Goal: Task Accomplishment & Management: Use online tool/utility

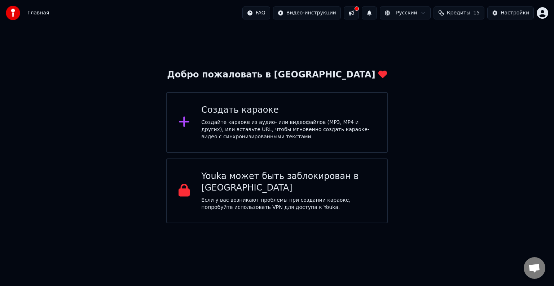
click at [275, 123] on div "Создайте караоке из аудио- или видеофайлов (MP3, MP4 и других), или вставьте UR…" at bounding box center [288, 130] width 174 height 22
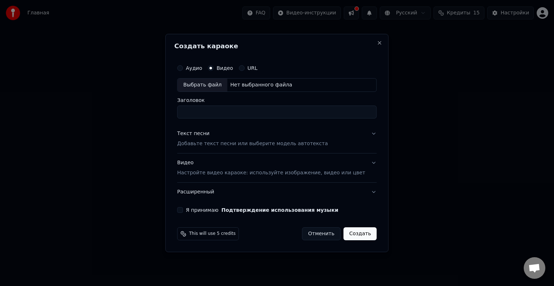
click at [197, 86] on div "Выбрать файл" at bounding box center [202, 85] width 50 height 13
click at [215, 85] on div "Выбрать файл" at bounding box center [202, 85] width 50 height 13
type input "**********"
click at [230, 114] on input "**********" at bounding box center [276, 112] width 199 height 13
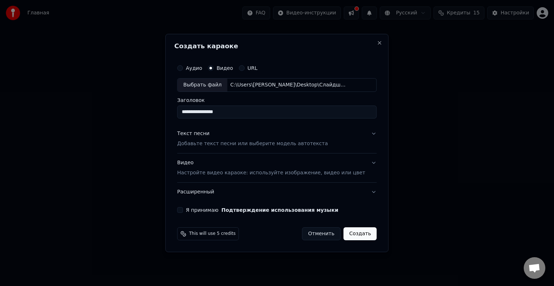
click at [230, 114] on input "**********" at bounding box center [276, 112] width 199 height 13
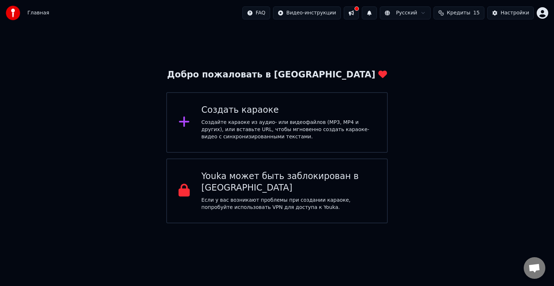
click at [296, 124] on div "Создайте караоке из аудио- или видеофайлов (MP3, MP4 и других), или вставьте UR…" at bounding box center [288, 130] width 174 height 22
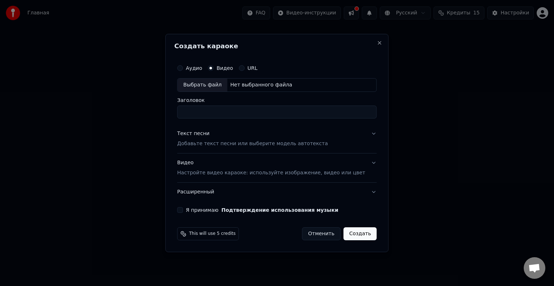
click at [199, 84] on div "Выбрать файл" at bounding box center [202, 85] width 50 height 13
type input "**********"
click at [199, 145] on p "Добавьте текст песни или выберите модель автотекста" at bounding box center [252, 143] width 151 height 7
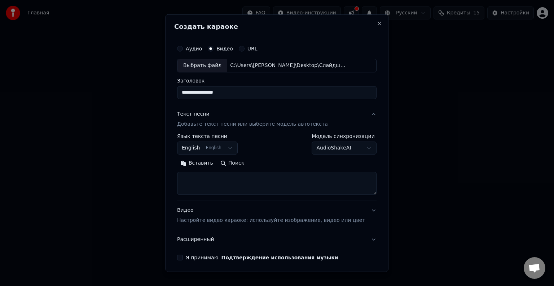
click at [224, 147] on button "English English" at bounding box center [207, 148] width 61 height 13
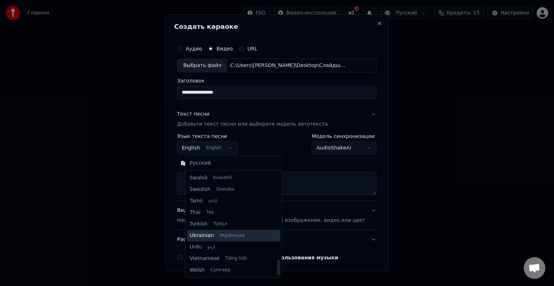
scroll to position [517, 0]
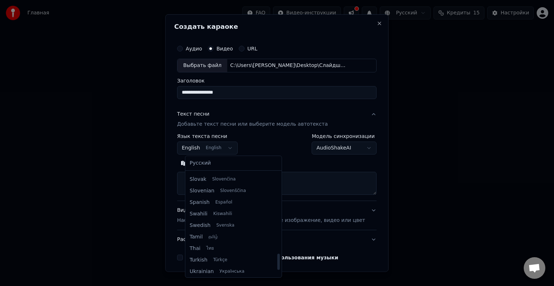
select select "**"
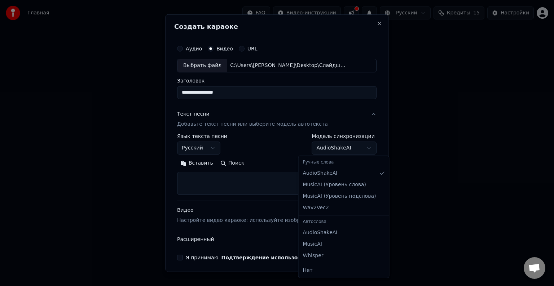
click at [320, 151] on body "**********" at bounding box center [277, 112] width 554 height 224
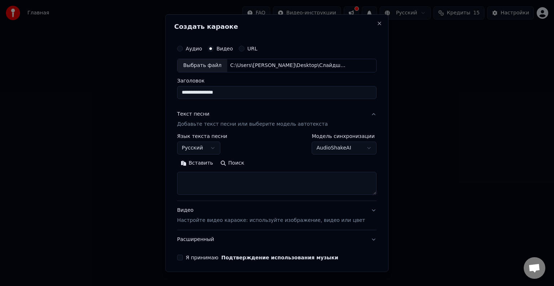
click at [287, 147] on body "**********" at bounding box center [277, 112] width 554 height 224
click at [198, 177] on textarea at bounding box center [276, 183] width 199 height 23
click at [209, 121] on p "Добавьте текст песни или выберите модель автотекста" at bounding box center [252, 124] width 151 height 7
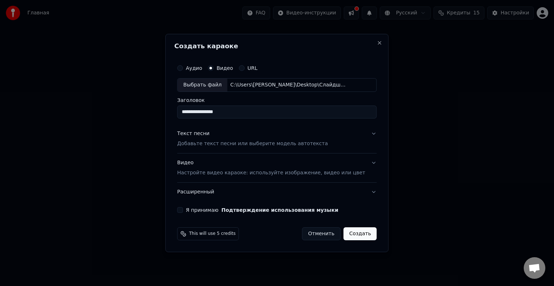
click at [207, 143] on p "Добавьте текст песни или выберите модель автотекста" at bounding box center [252, 143] width 151 height 7
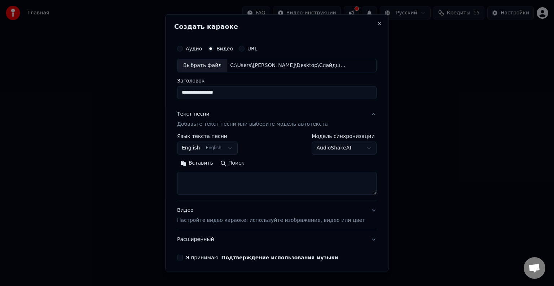
click at [205, 147] on body "**********" at bounding box center [277, 112] width 554 height 224
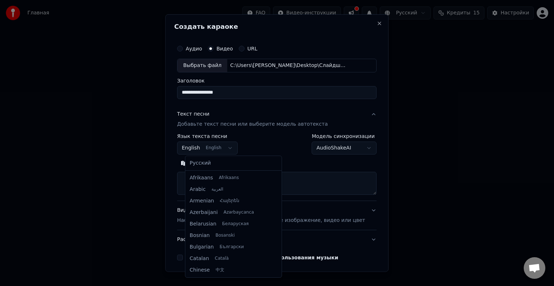
scroll to position [58, 0]
select select "**"
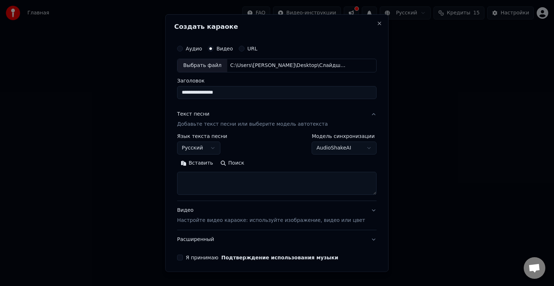
click at [199, 176] on textarea at bounding box center [276, 183] width 199 height 23
paste textarea "**********"
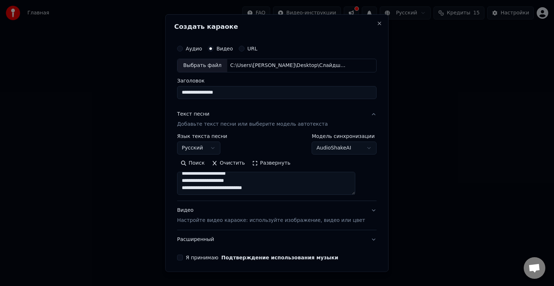
scroll to position [27, 0]
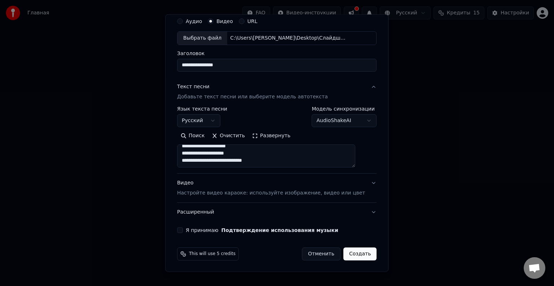
type textarea "**********"
click at [253, 191] on p "Настройте видео караоке: используйте изображение, видео или цвет" at bounding box center [271, 193] width 188 height 7
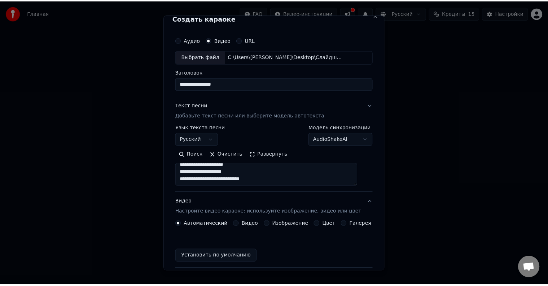
scroll to position [8, 0]
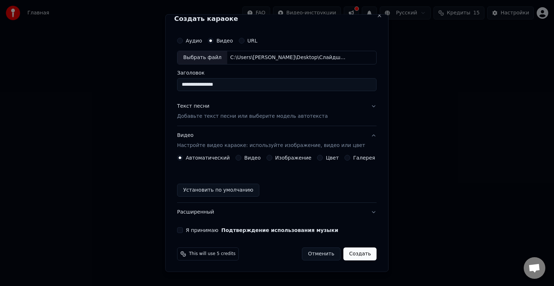
click at [183, 229] on button "Я принимаю Подтверждение использования музыки" at bounding box center [180, 231] width 6 height 6
click at [351, 253] on button "Создать" at bounding box center [359, 254] width 33 height 13
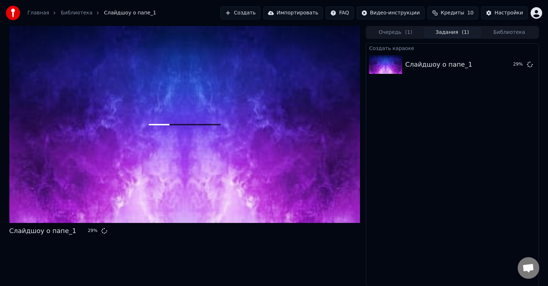
click at [455, 14] on span "Кредиты" at bounding box center [452, 12] width 23 height 7
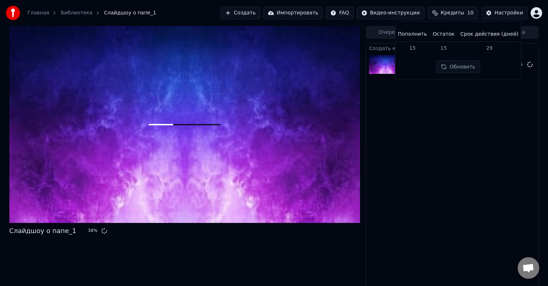
click at [446, 159] on div "Создать караоке Слайдшоу о папе_1 34 %" at bounding box center [452, 164] width 173 height 243
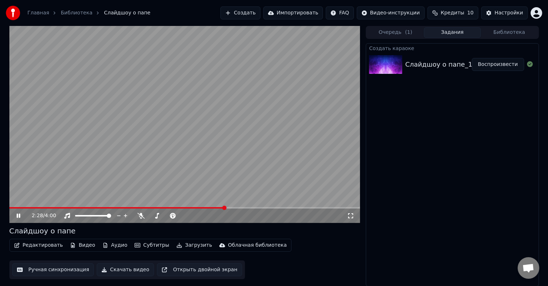
click at [108, 246] on button "Аудио" at bounding box center [115, 246] width 31 height 10
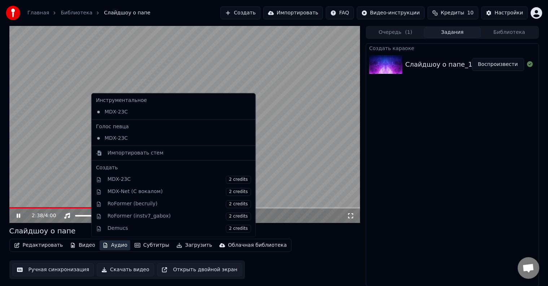
click at [442, 176] on div "Создать караоке Слайдшоу о папе_1 Воспроизвести" at bounding box center [452, 164] width 173 height 243
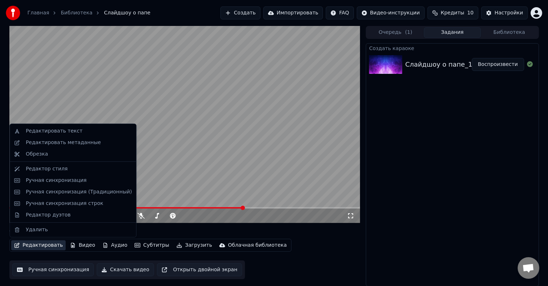
click at [39, 245] on button "Редактировать" at bounding box center [38, 246] width 55 height 10
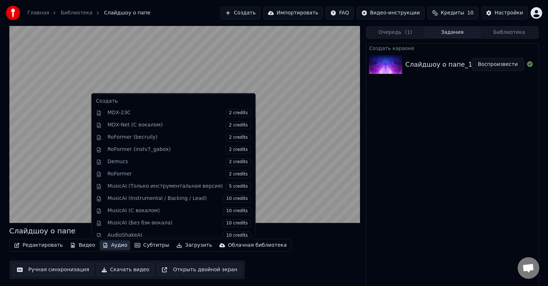
scroll to position [71, 0]
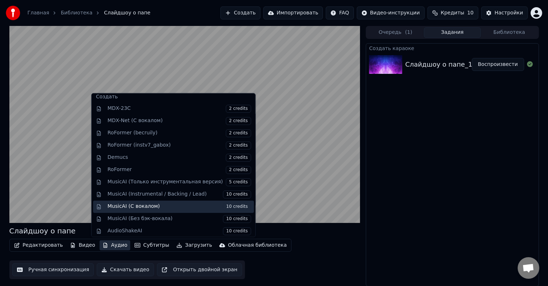
click at [153, 207] on div "MusicAI (С вокалом) 10 credits" at bounding box center [179, 207] width 144 height 8
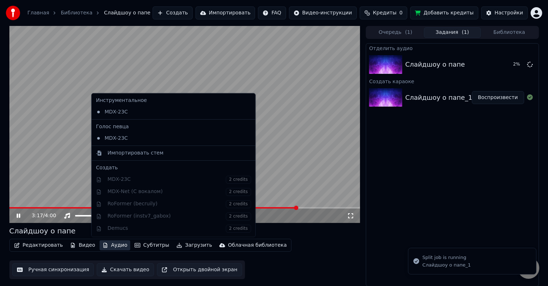
click at [109, 246] on button "Аудио" at bounding box center [115, 246] width 31 height 10
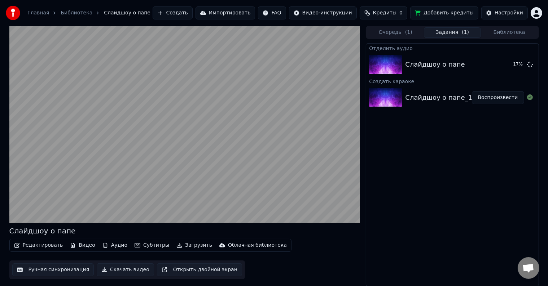
click at [331, 246] on div "Редактировать Видео Аудио Субтитры Загрузить Облачная библиотека Ручная синхрон…" at bounding box center [184, 259] width 351 height 40
click at [113, 244] on button "Аудио" at bounding box center [115, 246] width 31 height 10
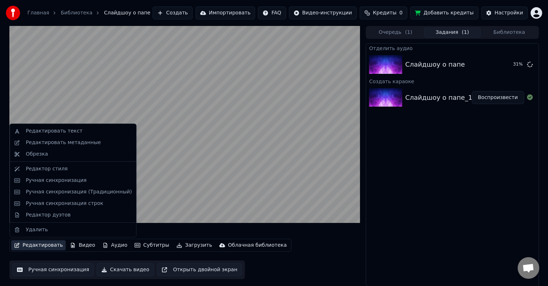
click at [28, 245] on button "Редактировать" at bounding box center [38, 246] width 55 height 10
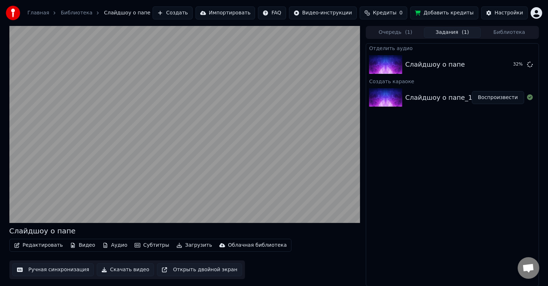
click at [28, 245] on button "Редактировать" at bounding box center [38, 246] width 55 height 10
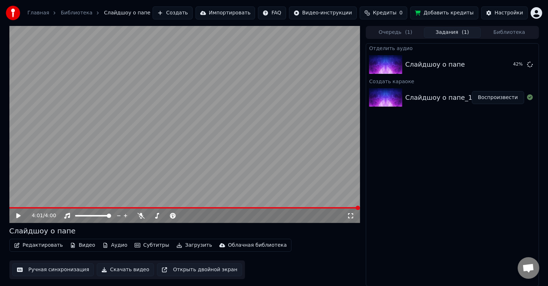
click at [17, 216] on icon at bounding box center [18, 215] width 4 height 5
click at [17, 216] on icon at bounding box center [19, 216] width 4 height 4
click at [446, 99] on div "Слайдшоу о папе_1" at bounding box center [438, 98] width 67 height 10
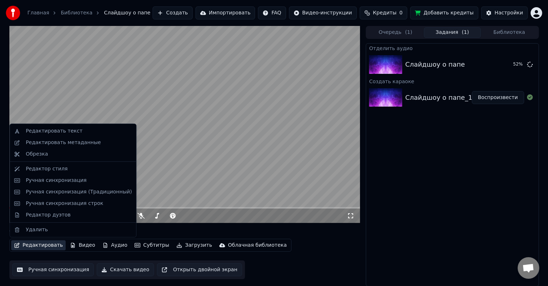
click at [40, 247] on button "Редактировать" at bounding box center [38, 246] width 55 height 10
click at [40, 130] on div "Редактировать текст" at bounding box center [54, 131] width 57 height 7
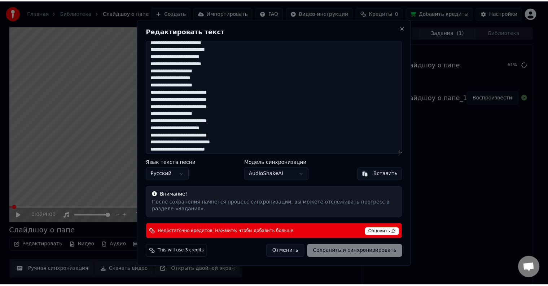
scroll to position [0, 0]
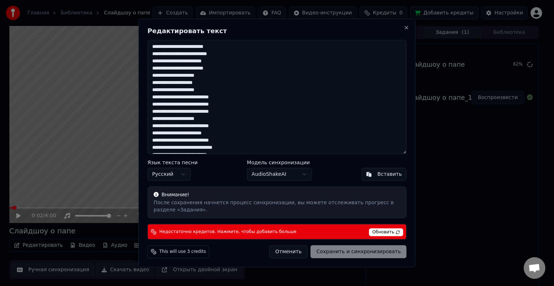
click at [382, 232] on span "Обновить" at bounding box center [386, 233] width 34 height 8
click at [408, 29] on button "Close" at bounding box center [407, 28] width 6 height 6
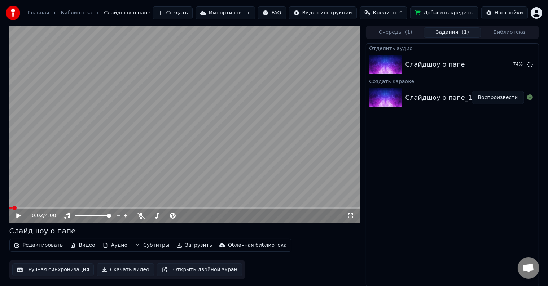
click at [387, 16] on span "Кредиты" at bounding box center [384, 12] width 23 height 7
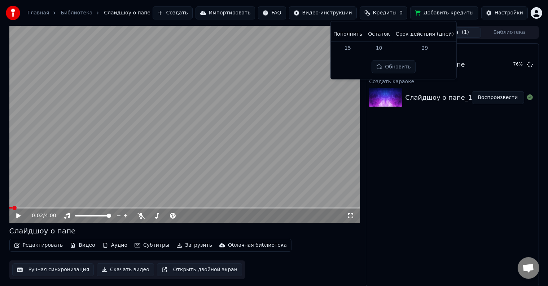
click at [350, 50] on td "15" at bounding box center [347, 47] width 35 height 13
click at [378, 47] on td "10" at bounding box center [379, 47] width 28 height 13
click at [422, 44] on td "29" at bounding box center [425, 47] width 64 height 13
click at [393, 71] on button "Обновить" at bounding box center [393, 67] width 44 height 13
click at [392, 71] on button "Обновить" at bounding box center [393, 67] width 44 height 13
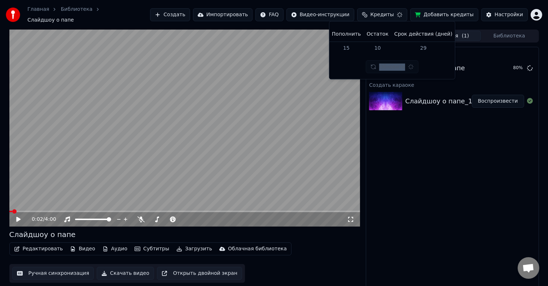
click at [392, 71] on div "Обновить" at bounding box center [392, 67] width 52 height 13
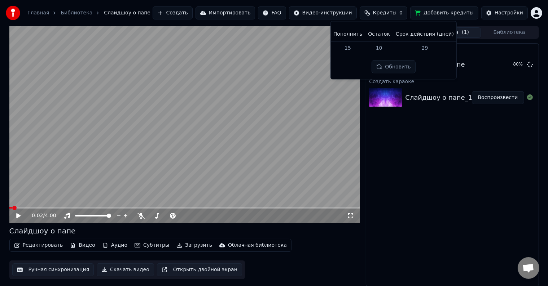
click at [408, 141] on div "Отделить аудио Слайдшоу о папе 80 % Создать караоке Слайдшоу о папе_1 Воспроизв…" at bounding box center [452, 164] width 173 height 243
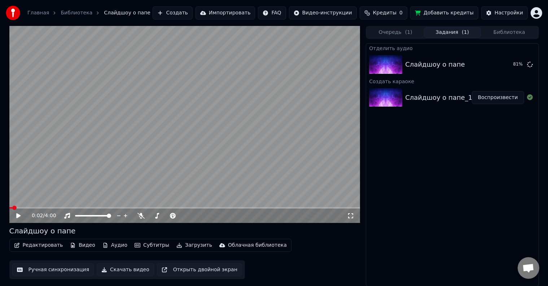
click at [391, 12] on span "Кредиты" at bounding box center [384, 12] width 23 height 7
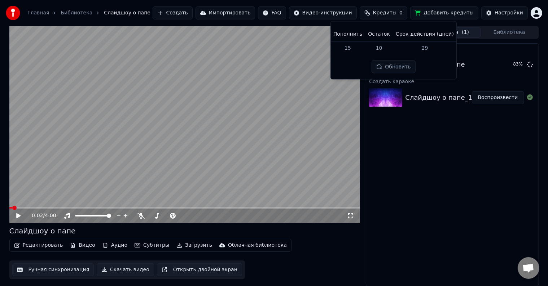
click at [421, 174] on div "Отделить аудио Слайдшоу о папе 83 % Создать караоке Слайдшоу о папе_1 Воспроизв…" at bounding box center [452, 164] width 173 height 243
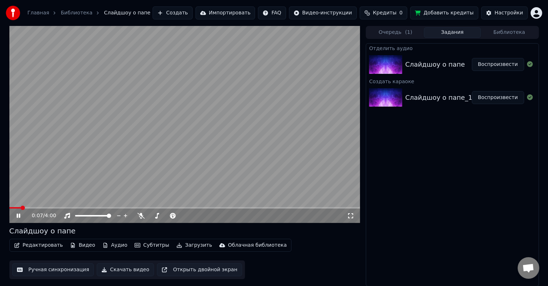
click at [30, 206] on video at bounding box center [184, 124] width 351 height 197
click at [36, 208] on span at bounding box center [184, 207] width 351 height 1
click at [16, 216] on icon at bounding box center [23, 216] width 17 height 6
click at [224, 157] on video at bounding box center [184, 124] width 351 height 197
